Goal: Register for event/course

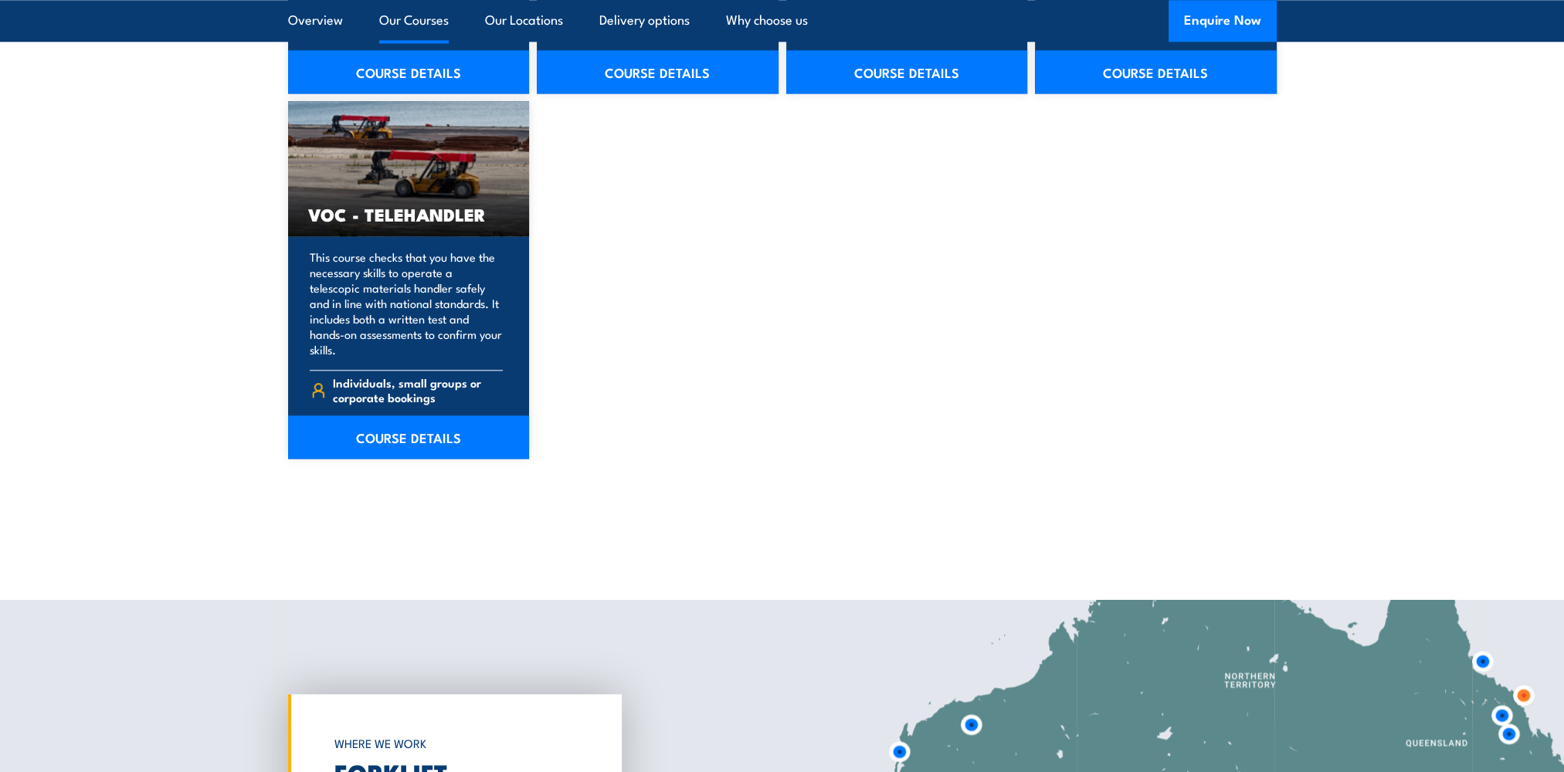
scroll to position [2688, 0]
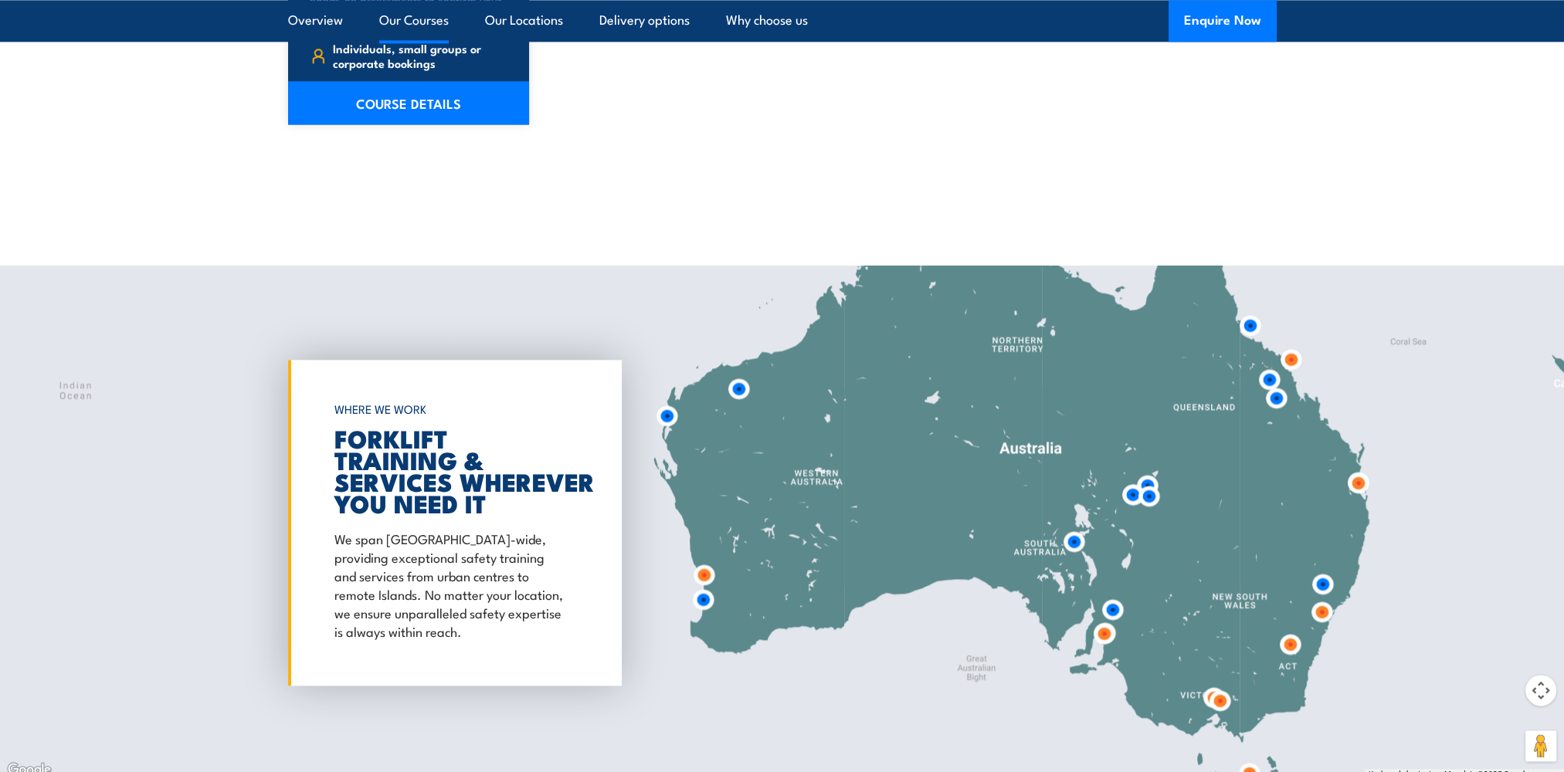
drag, startPoint x: 1167, startPoint y: 405, endPoint x: 935, endPoint y: 408, distance: 232.4
click at [928, 405] on div at bounding box center [782, 523] width 1564 height 514
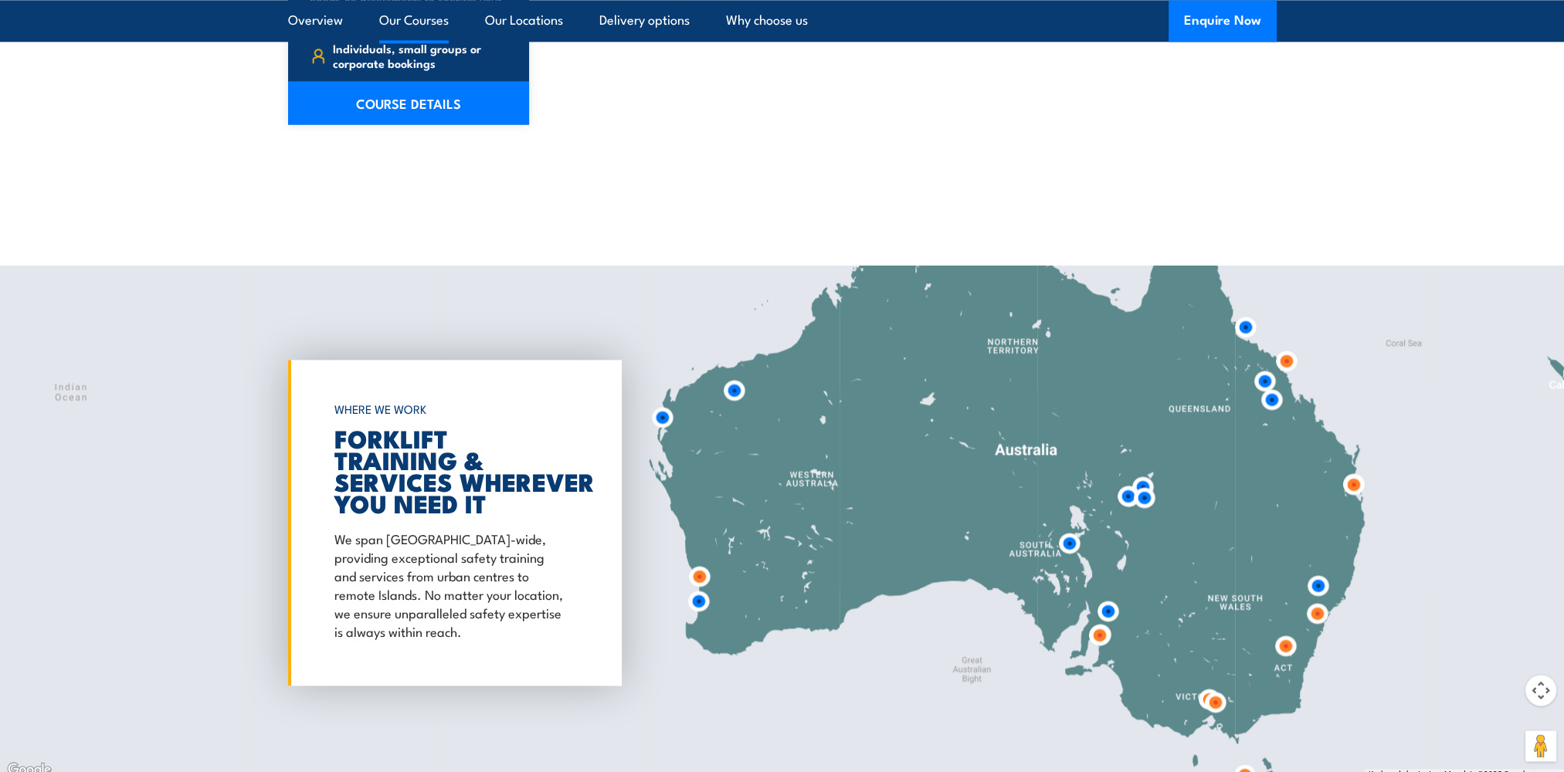
click at [1353, 483] on img at bounding box center [1353, 484] width 29 height 29
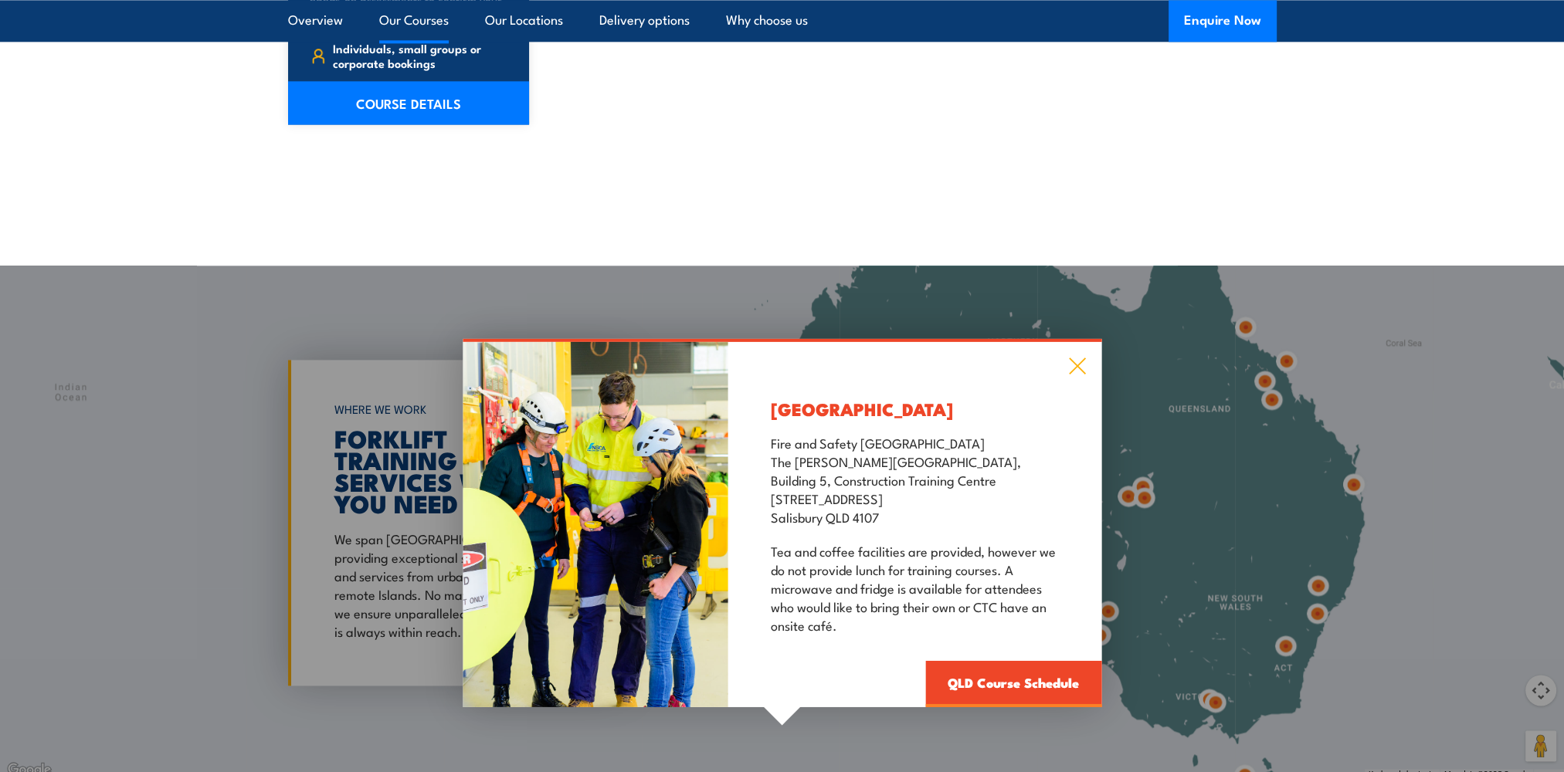
click at [1072, 366] on icon at bounding box center [1077, 365] width 18 height 17
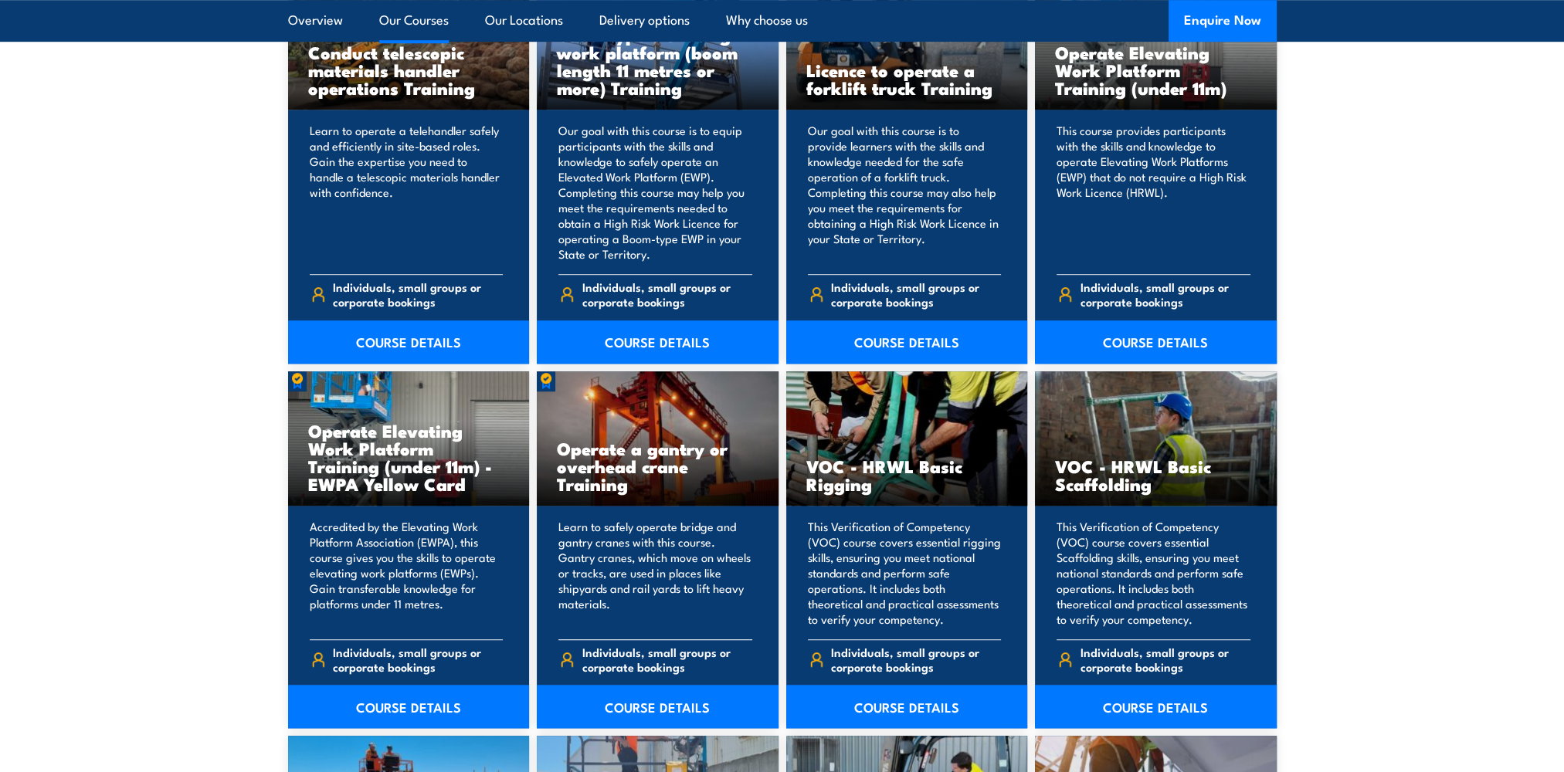
scroll to position [1672, 0]
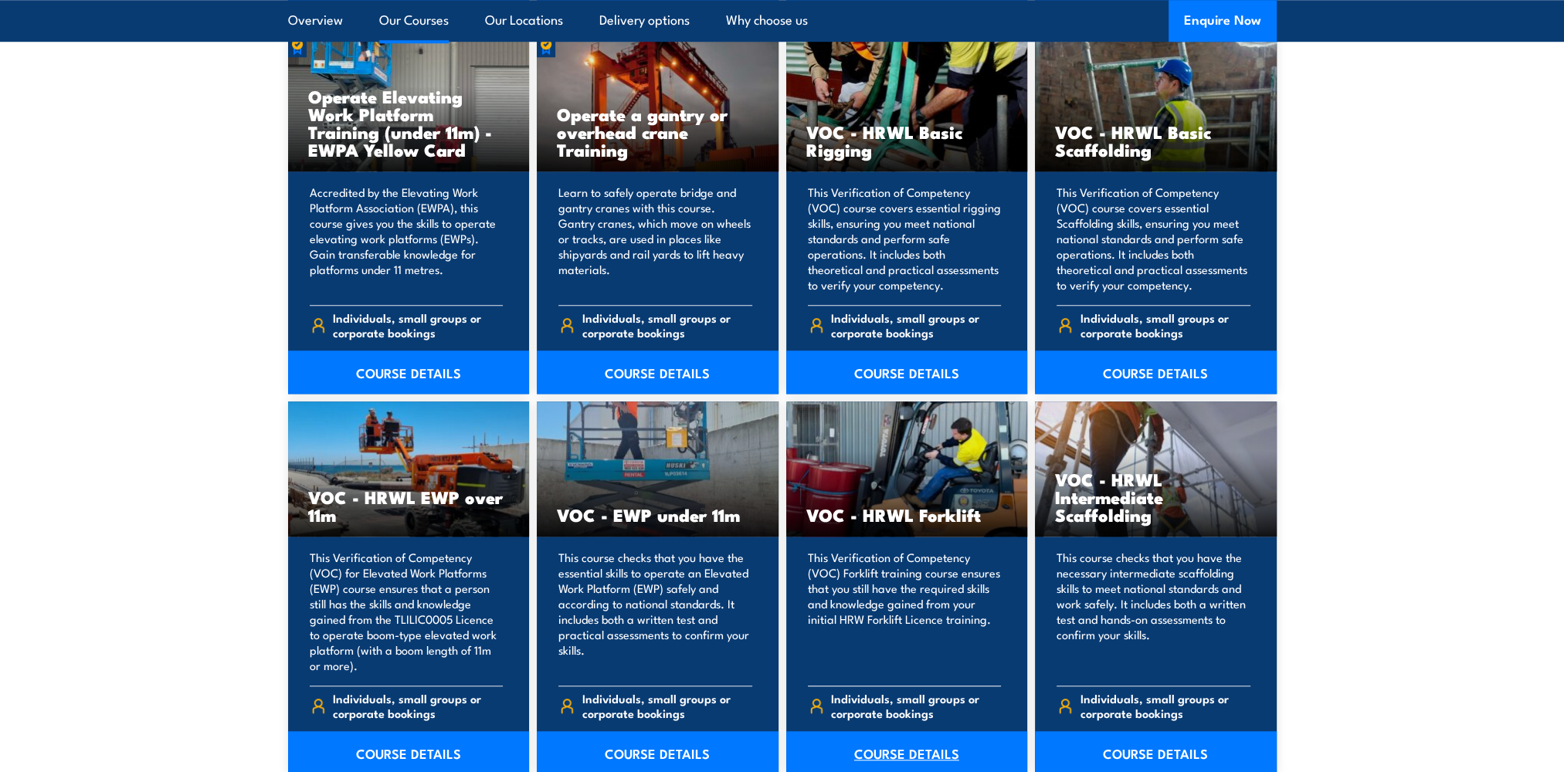
click at [907, 748] on link "COURSE DETAILS" at bounding box center [907, 752] width 242 height 43
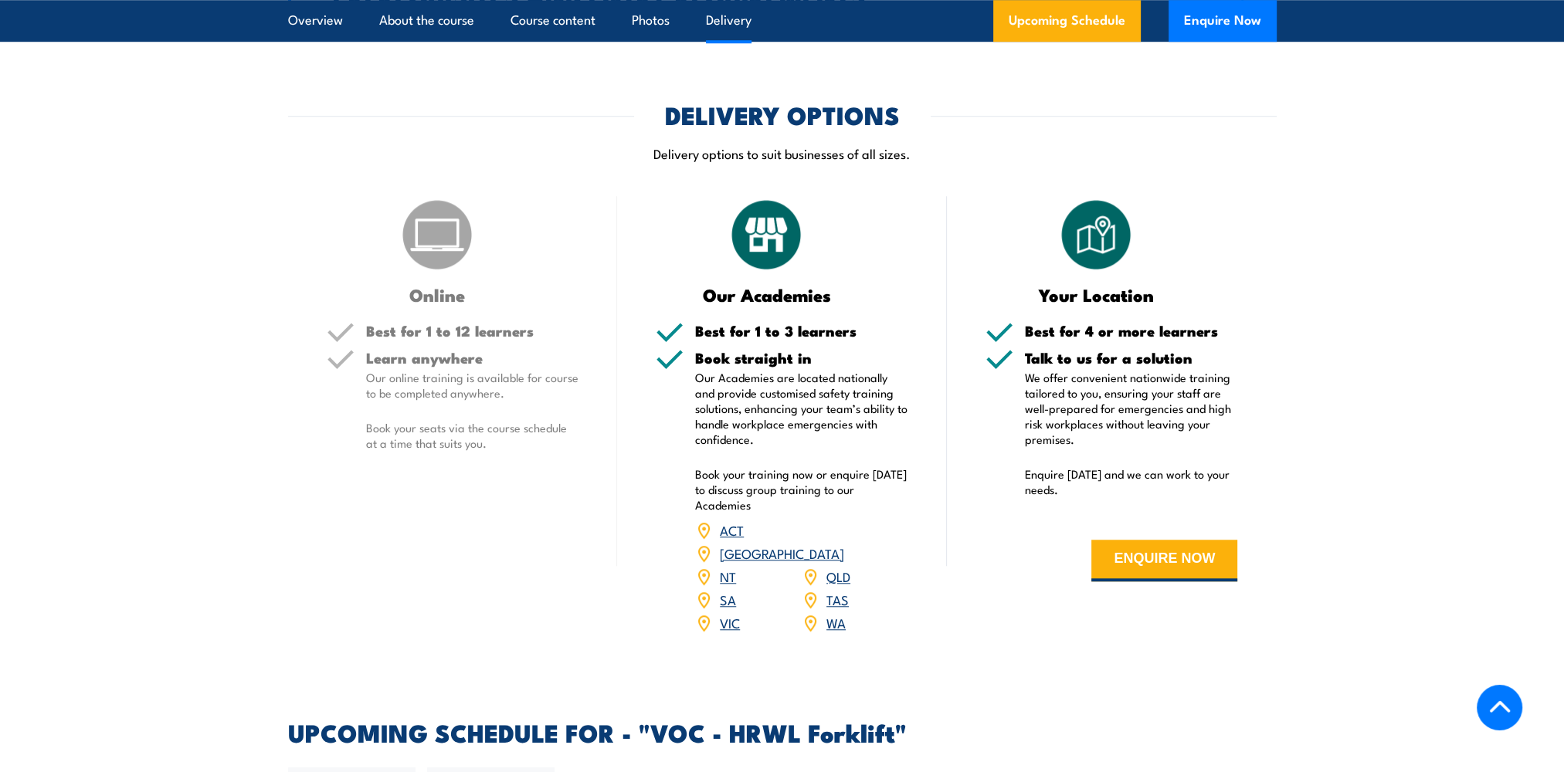
scroll to position [2008, 0]
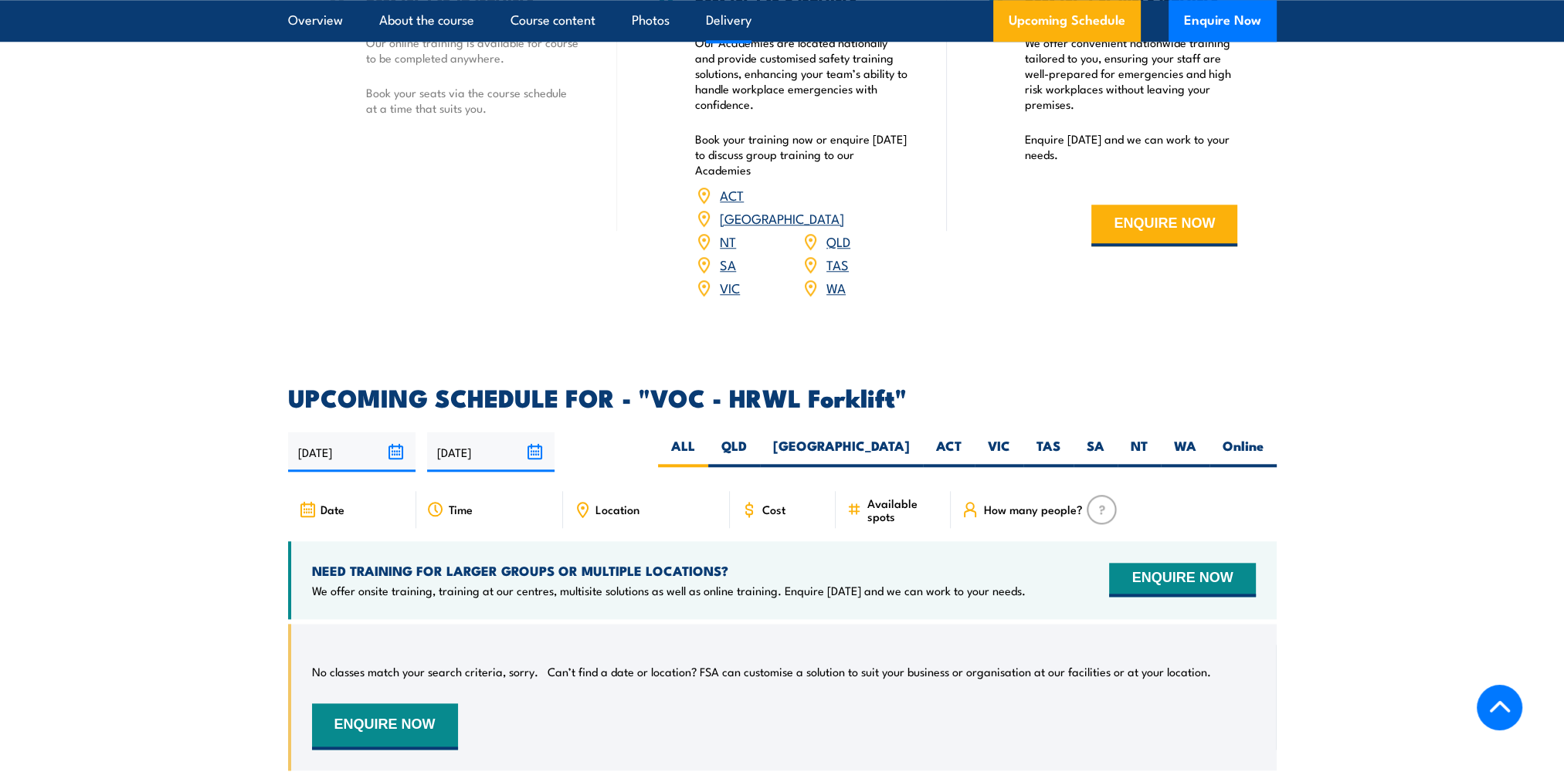
click at [775, 503] on span "Cost" at bounding box center [773, 509] width 23 height 13
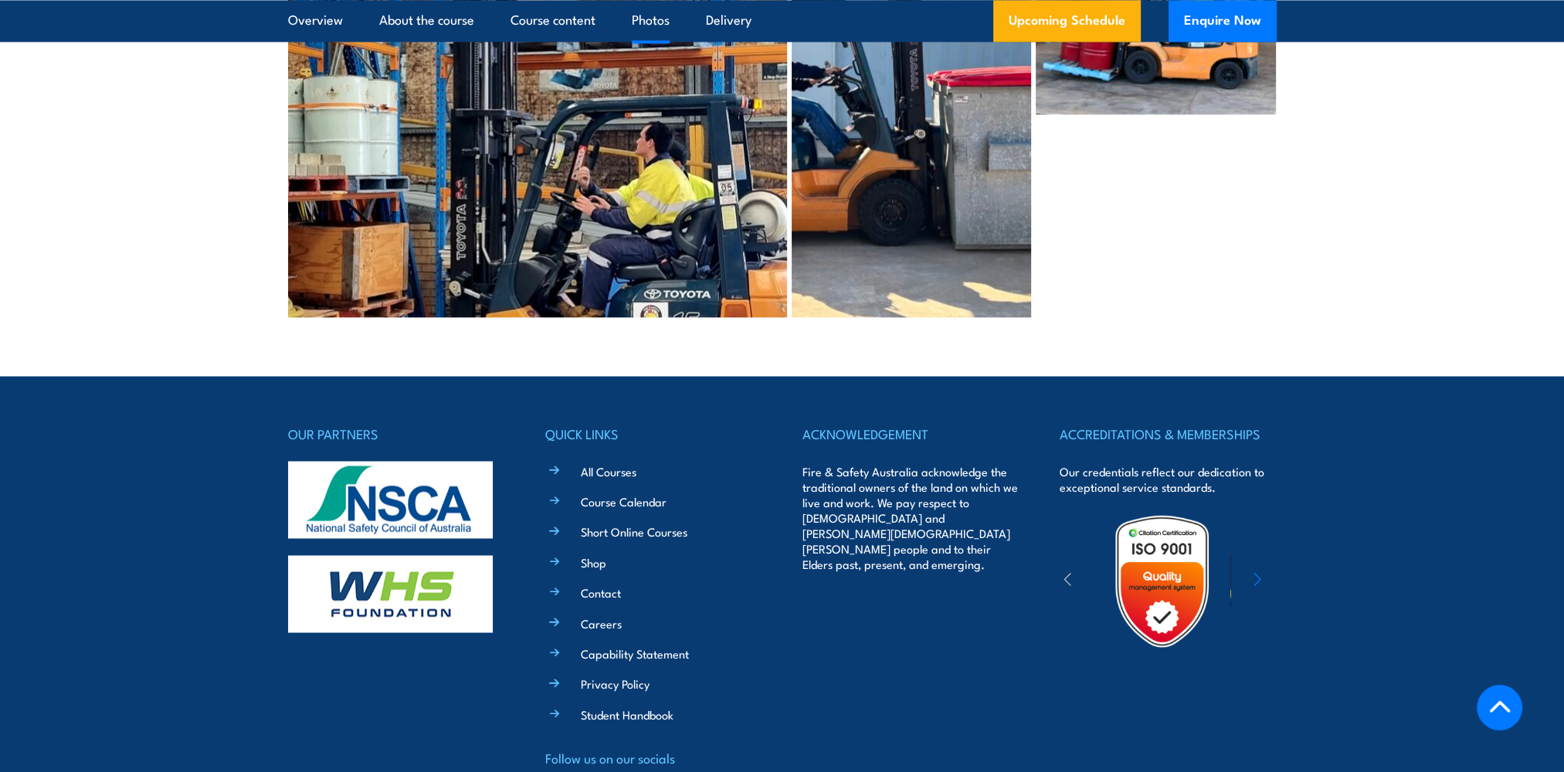
scroll to position [3663, 0]
